Goal: Information Seeking & Learning: Learn about a topic

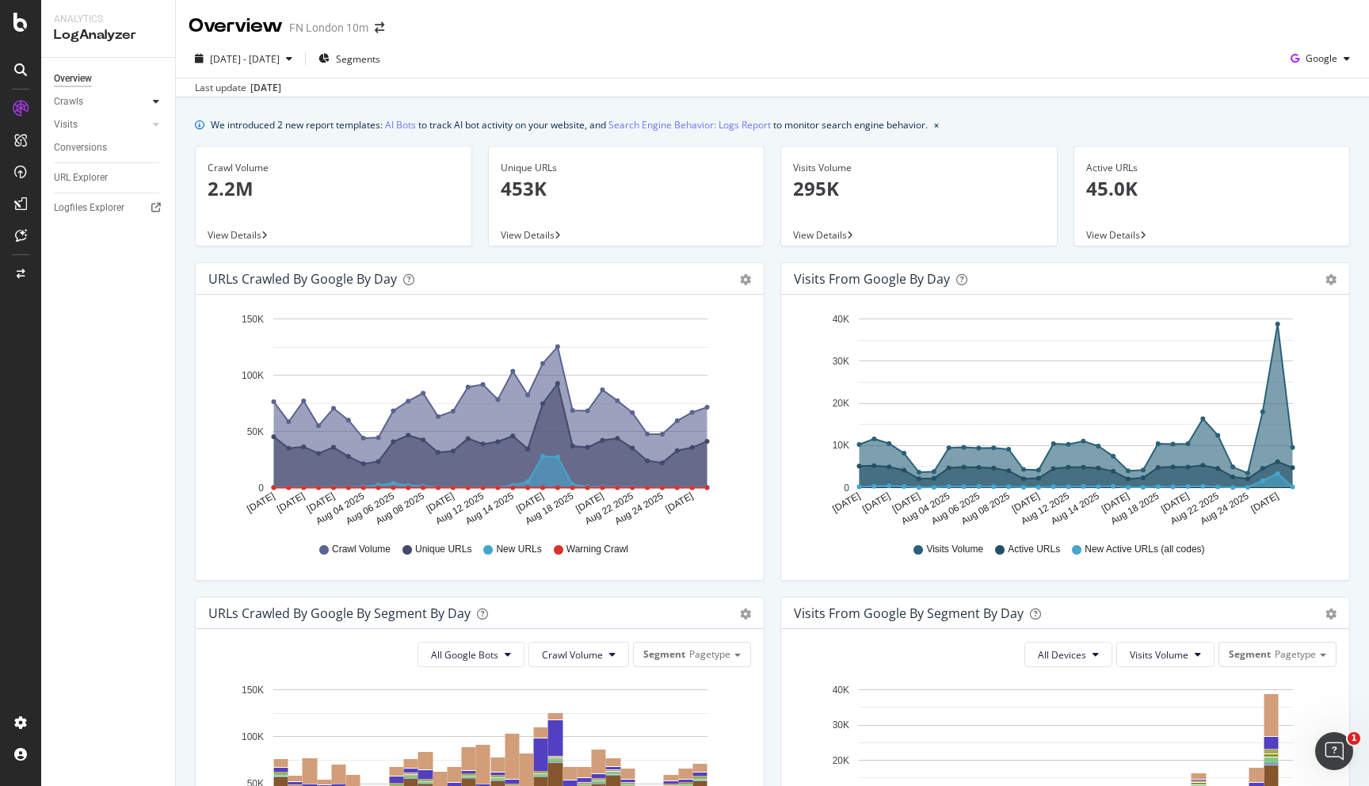
click at [150, 102] on div at bounding box center [156, 102] width 16 height 16
click at [156, 234] on icon at bounding box center [156, 233] width 6 height 10
click at [97, 292] on div "Logfiles Explorer" at bounding box center [89, 293] width 71 height 17
click at [743, 282] on icon "gear" at bounding box center [745, 279] width 11 height 11
click at [743, 281] on icon "gear" at bounding box center [745, 279] width 11 height 11
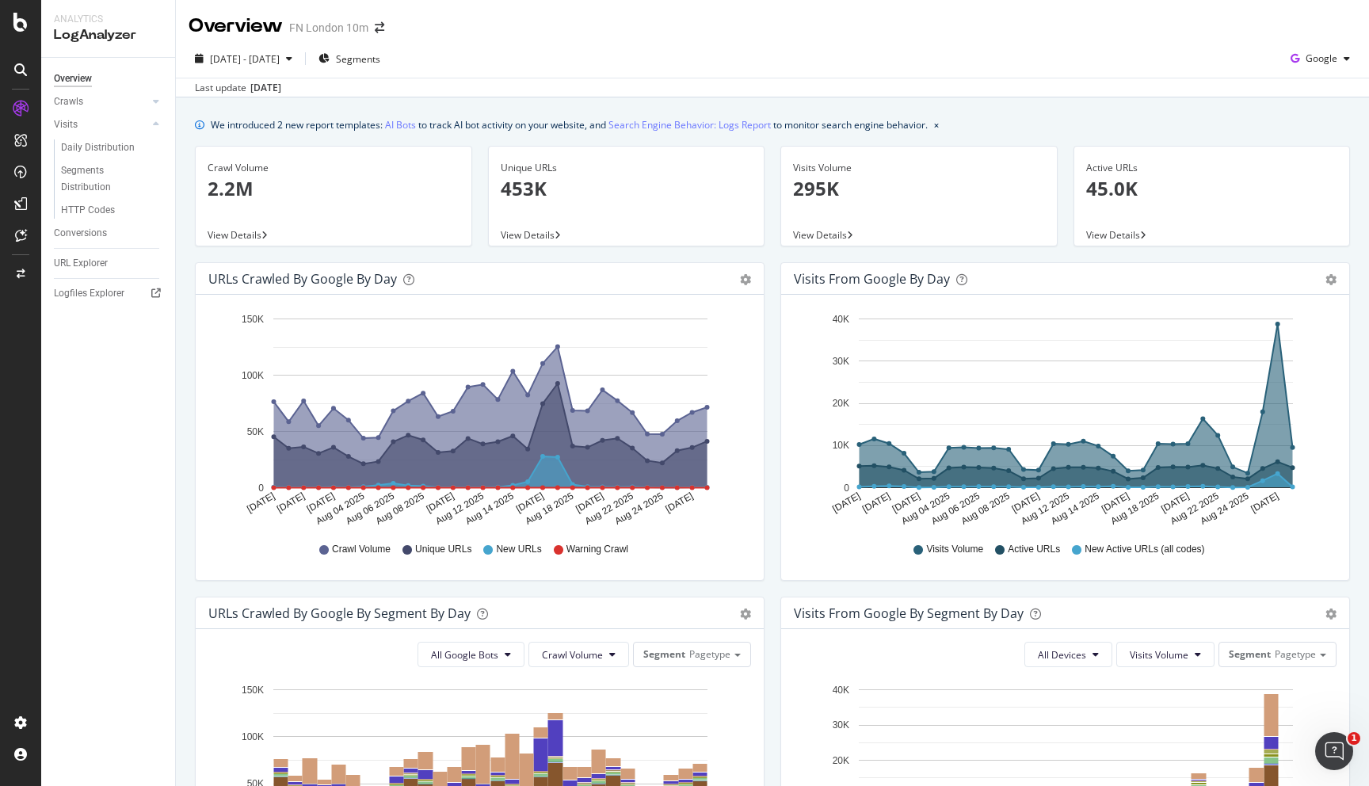
click at [754, 426] on div "Hold CMD (⌘) while clicking to filter the report. Jul 29 2025 Jul 31 2025 Aug 0…" at bounding box center [480, 437] width 568 height 285
click at [355, 278] on div "URLs Crawled by Google by day" at bounding box center [302, 279] width 189 height 16
click at [414, 412] on icon "A chart." at bounding box center [490, 417] width 433 height 141
click at [224, 264] on div "URLs Crawled by Google by day Area Table" at bounding box center [480, 279] width 568 height 32
click at [747, 287] on div "URLs Crawled by Google by day Area Table" at bounding box center [480, 279] width 568 height 32
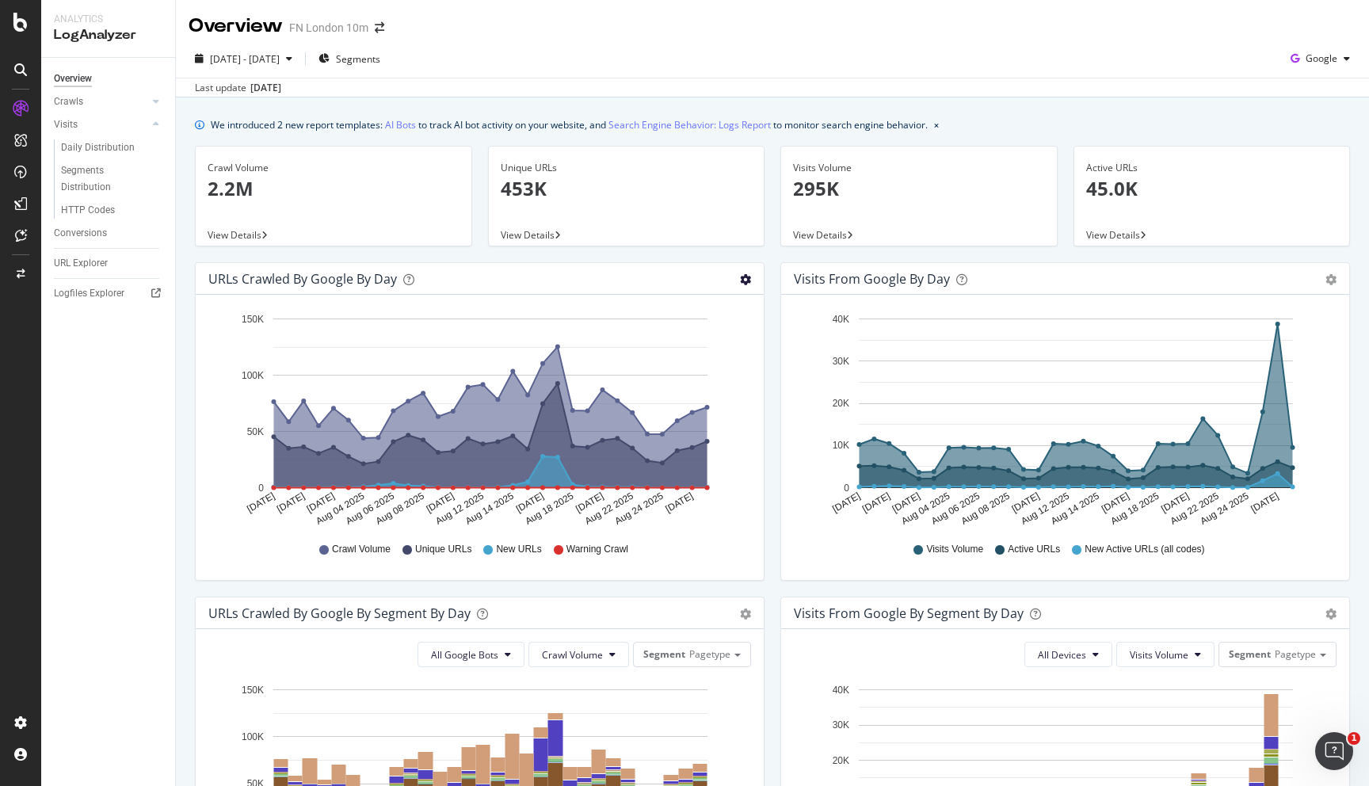
click at [746, 284] on icon "gear" at bounding box center [745, 279] width 11 height 11
click at [628, 286] on div "URLs Crawled by Google by day" at bounding box center [462, 279] width 508 height 16
click at [304, 284] on div "URLs Crawled by Google by day" at bounding box center [302, 279] width 189 height 16
click at [1309, 52] on span "Google" at bounding box center [1322, 58] width 32 height 13
click at [1328, 150] on span "OpenAI" at bounding box center [1322, 149] width 59 height 14
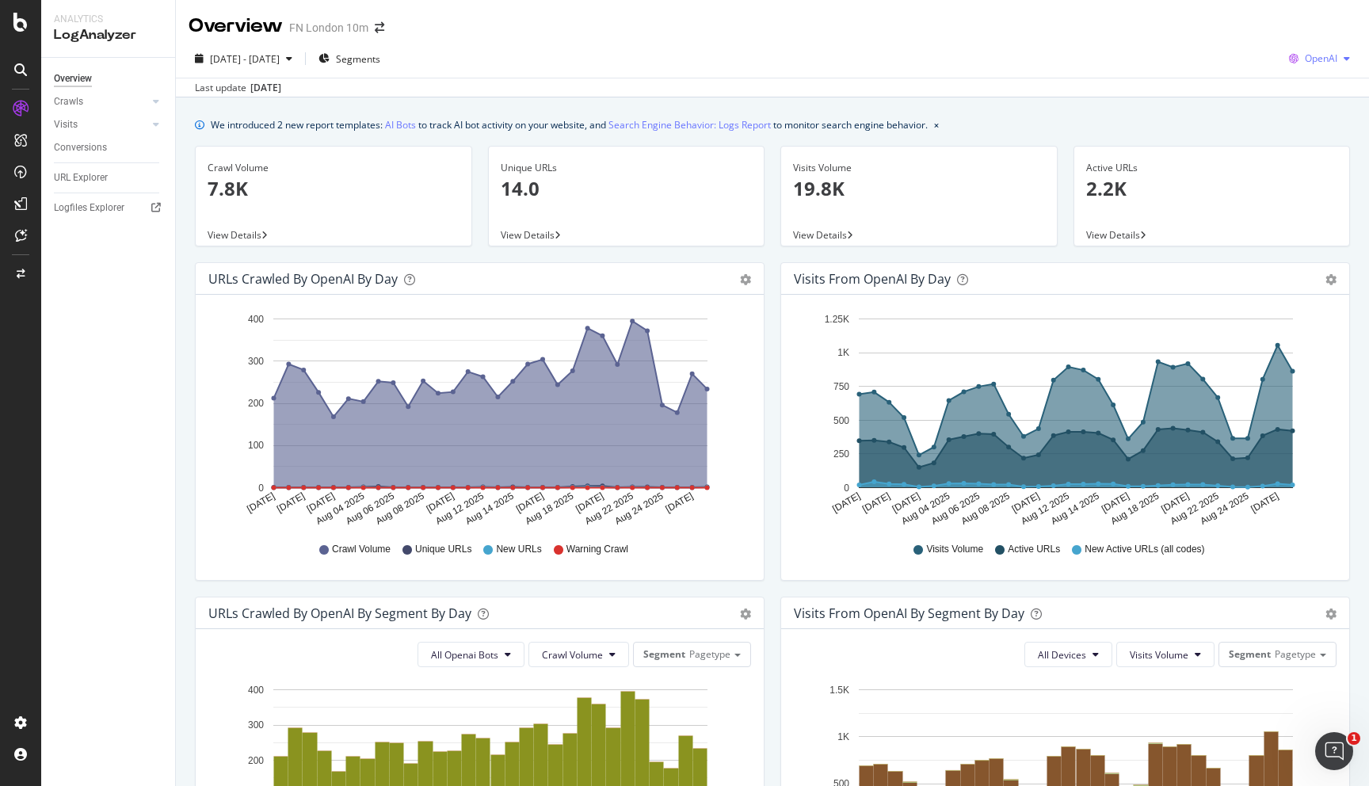
click at [1316, 63] on span "OpenAI" at bounding box center [1321, 58] width 32 height 13
click at [1319, 113] on span "Bing" at bounding box center [1322, 120] width 59 height 14
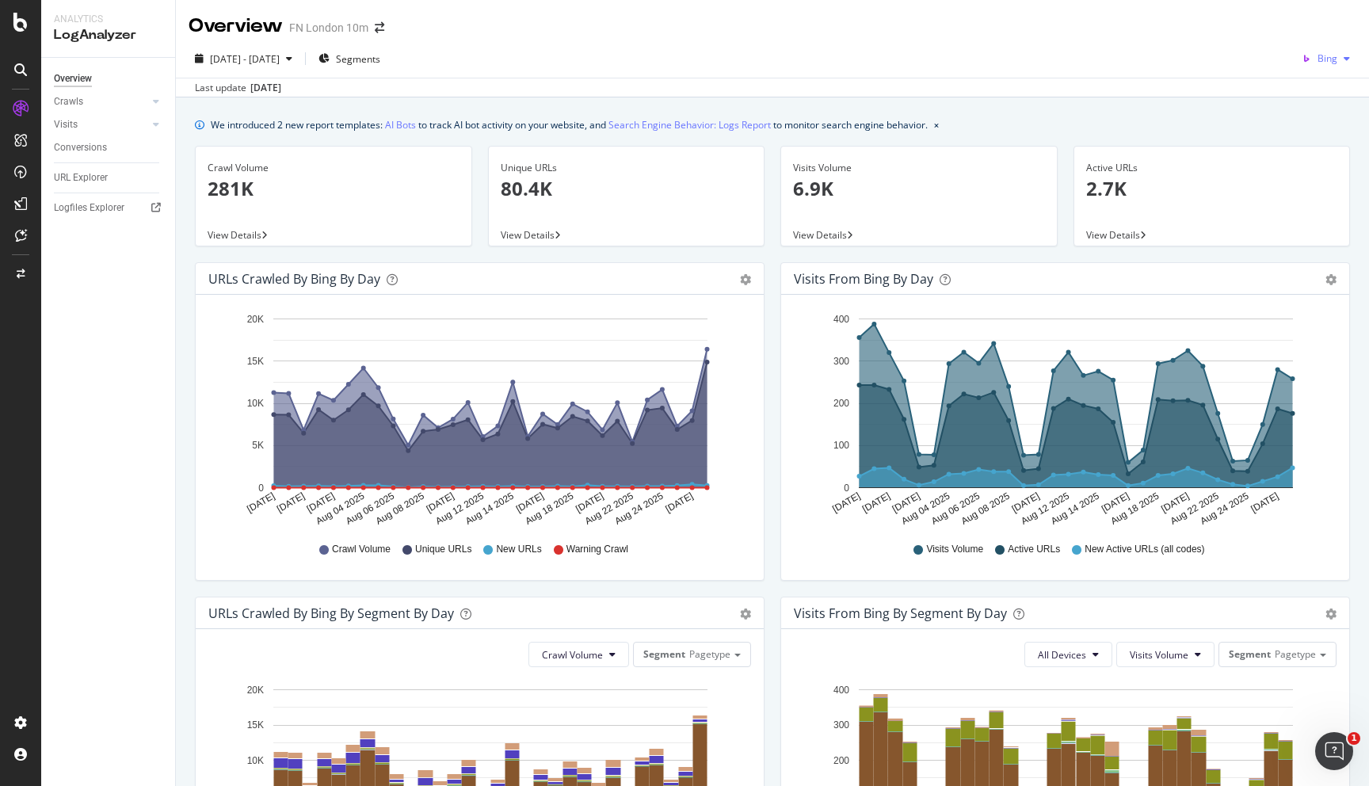
click at [1344, 50] on div "Bing" at bounding box center [1326, 59] width 61 height 24
click at [1327, 188] on div "Other AI Bots" at bounding box center [1308, 178] width 109 height 23
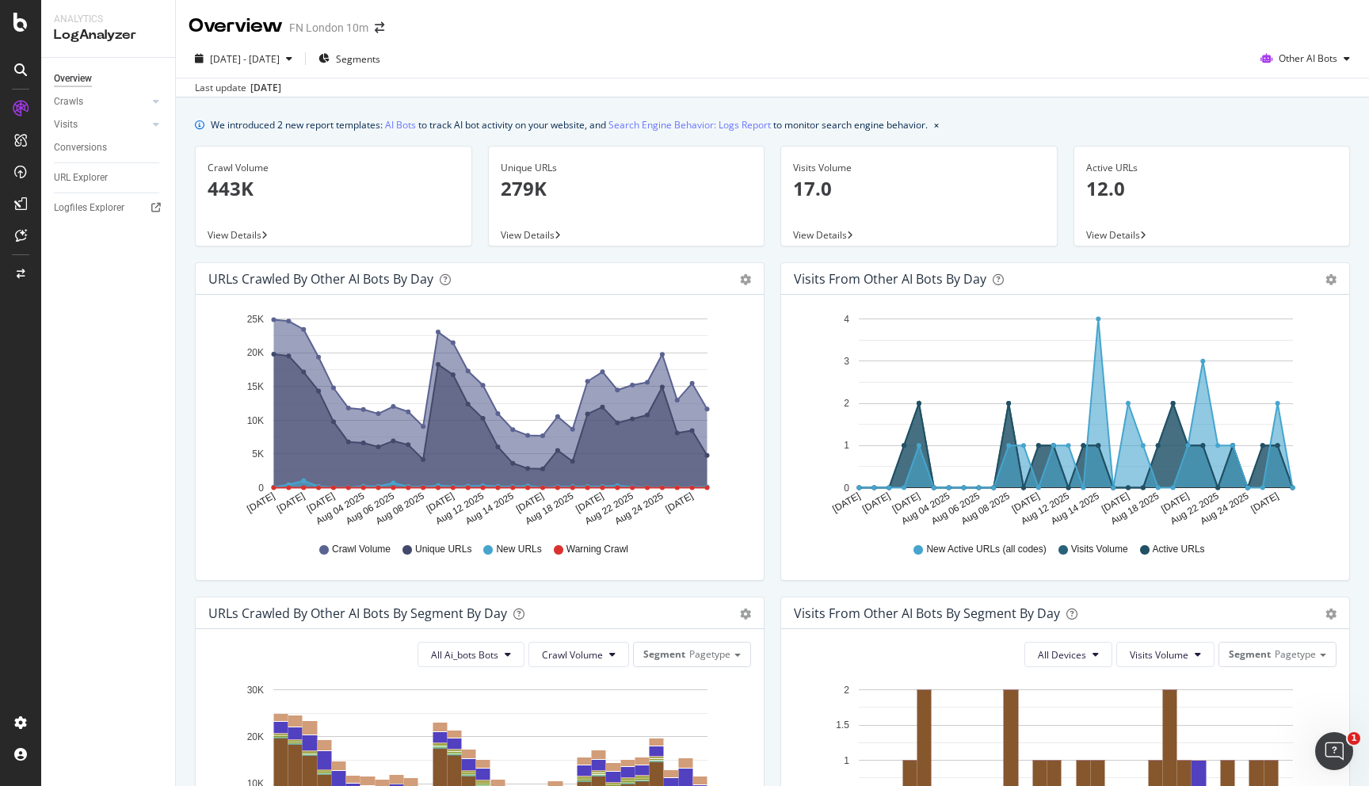
click at [1303, 45] on div "2025 Jul. 29th - Aug. 27th Segments Other AI Bots Last update Aug. 28, 2025" at bounding box center [772, 69] width 1193 height 58
click at [1303, 55] on span "Other AI Bots" at bounding box center [1308, 58] width 59 height 13
